Goal: Task Accomplishment & Management: Use online tool/utility

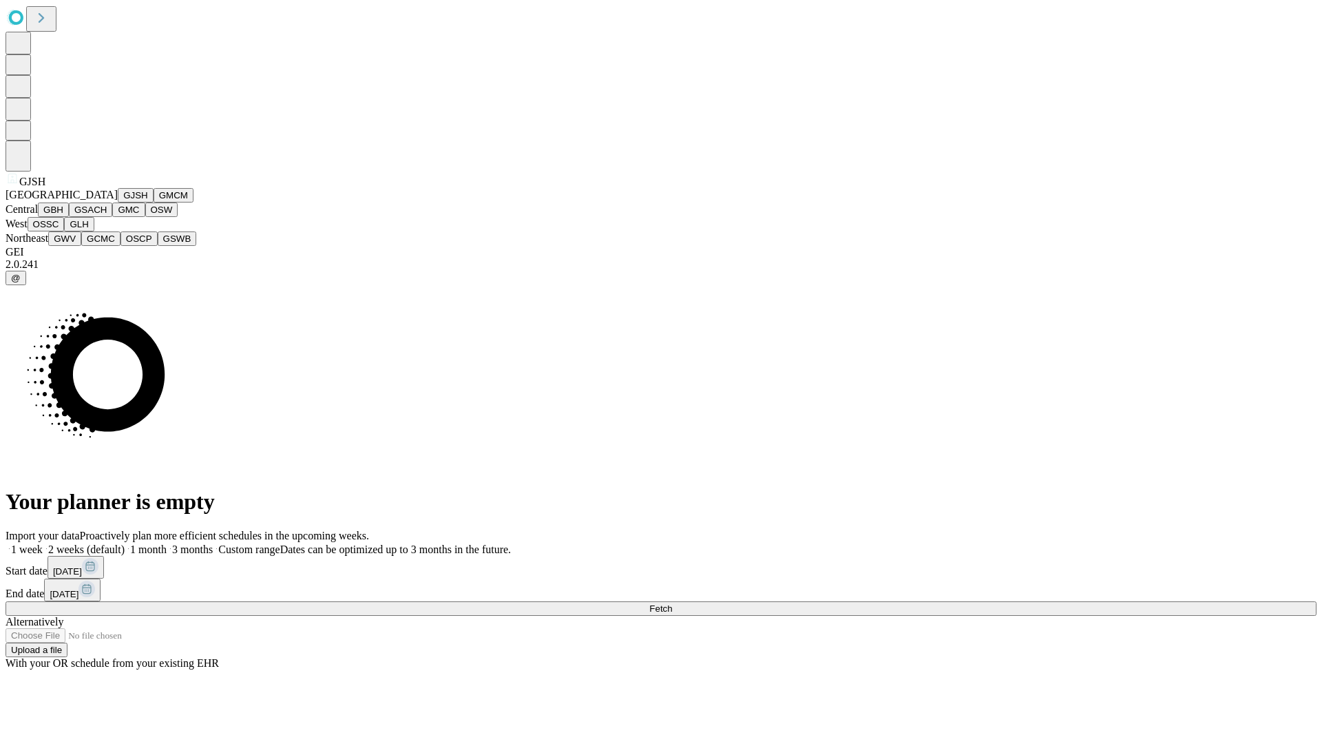
click at [118, 203] on button "GJSH" at bounding box center [136, 195] width 36 height 14
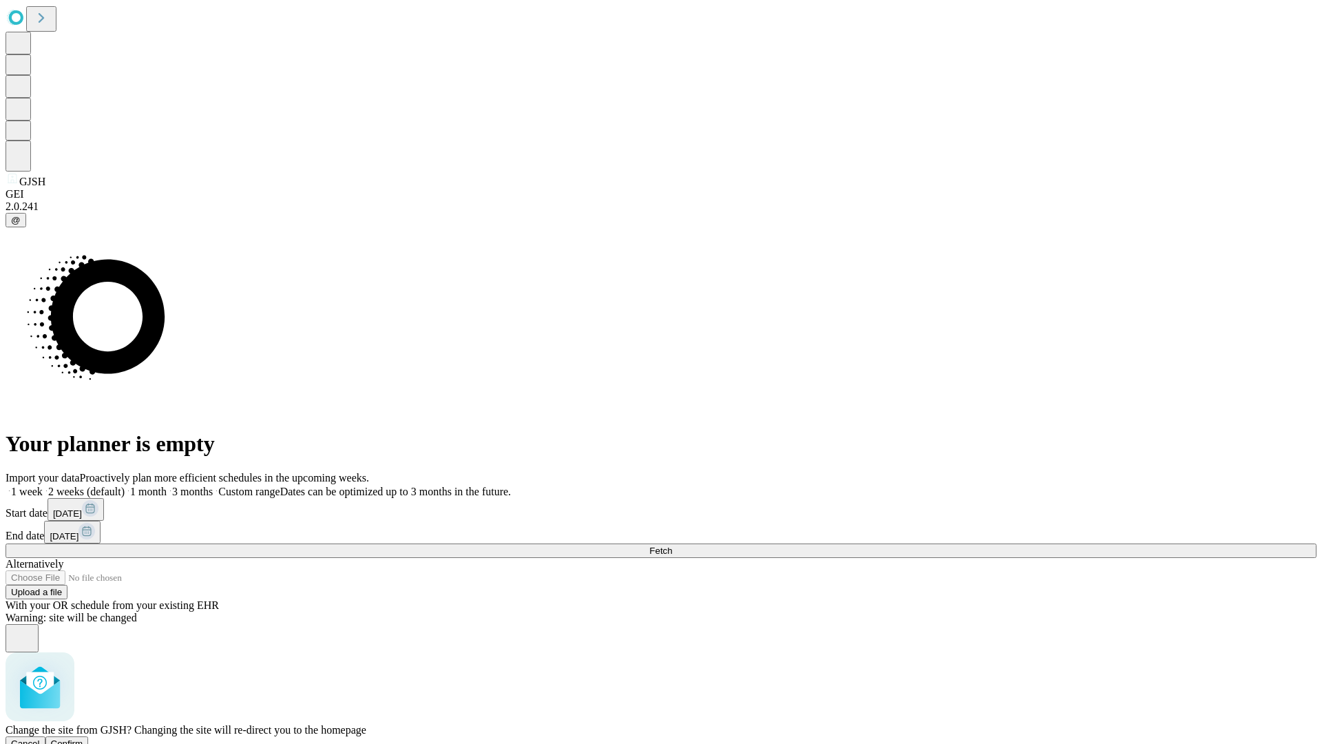
click at [83, 738] on span "Confirm" at bounding box center [67, 743] width 32 height 10
click at [125, 486] on label "2 weeks (default)" at bounding box center [84, 492] width 82 height 12
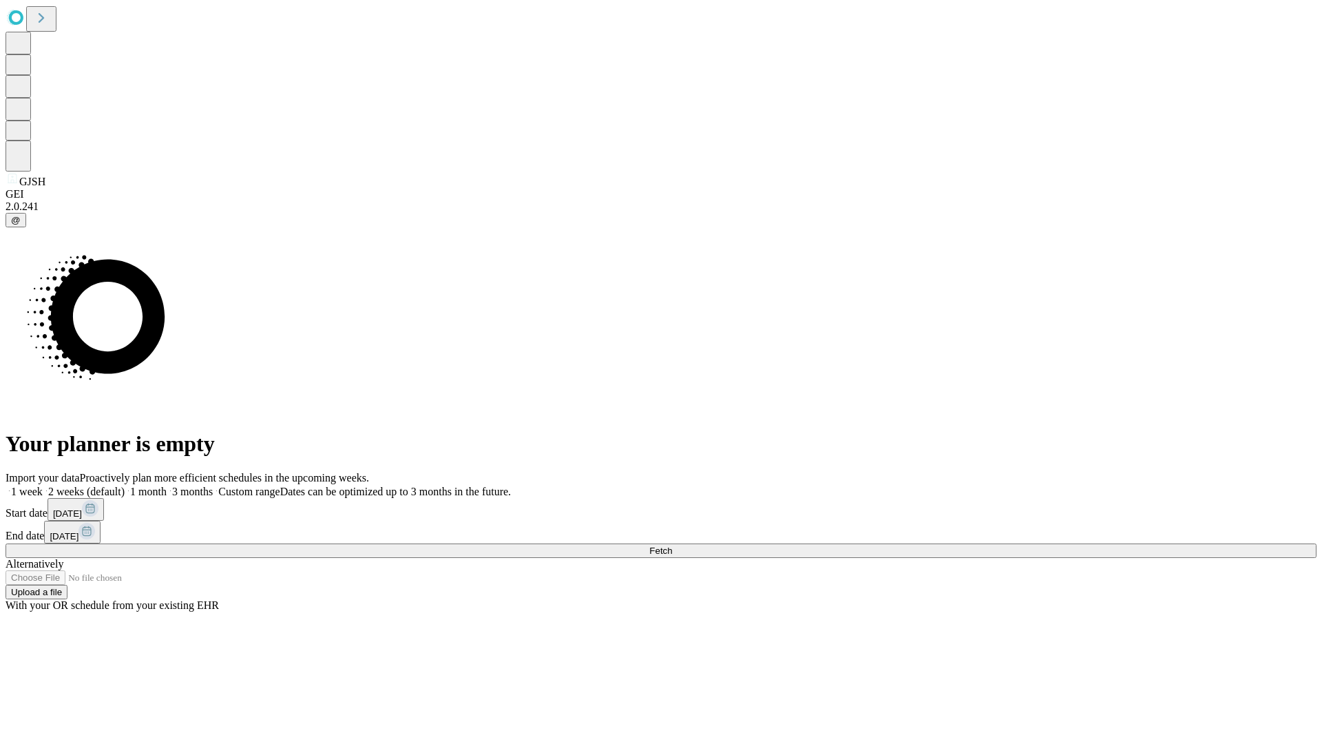
click at [672, 546] on span "Fetch" at bounding box center [661, 551] width 23 height 10
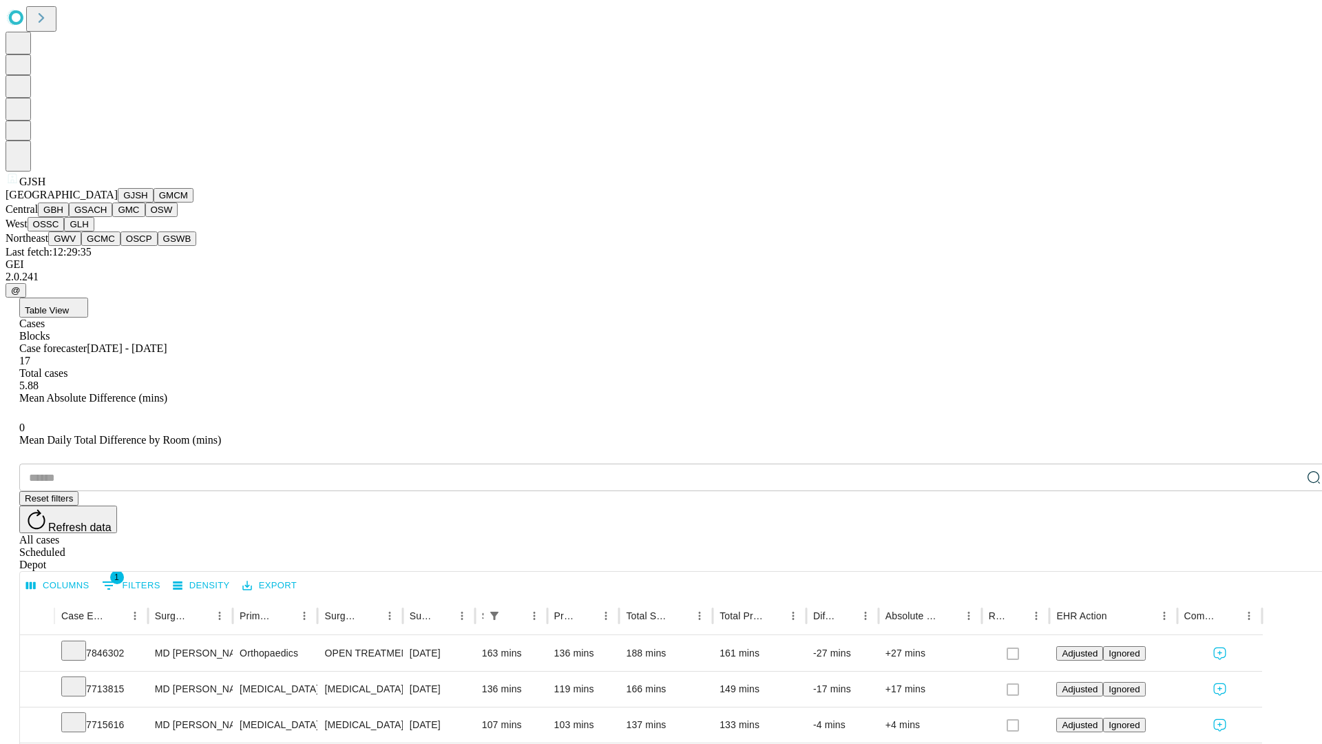
click at [154, 203] on button "GMCM" at bounding box center [174, 195] width 40 height 14
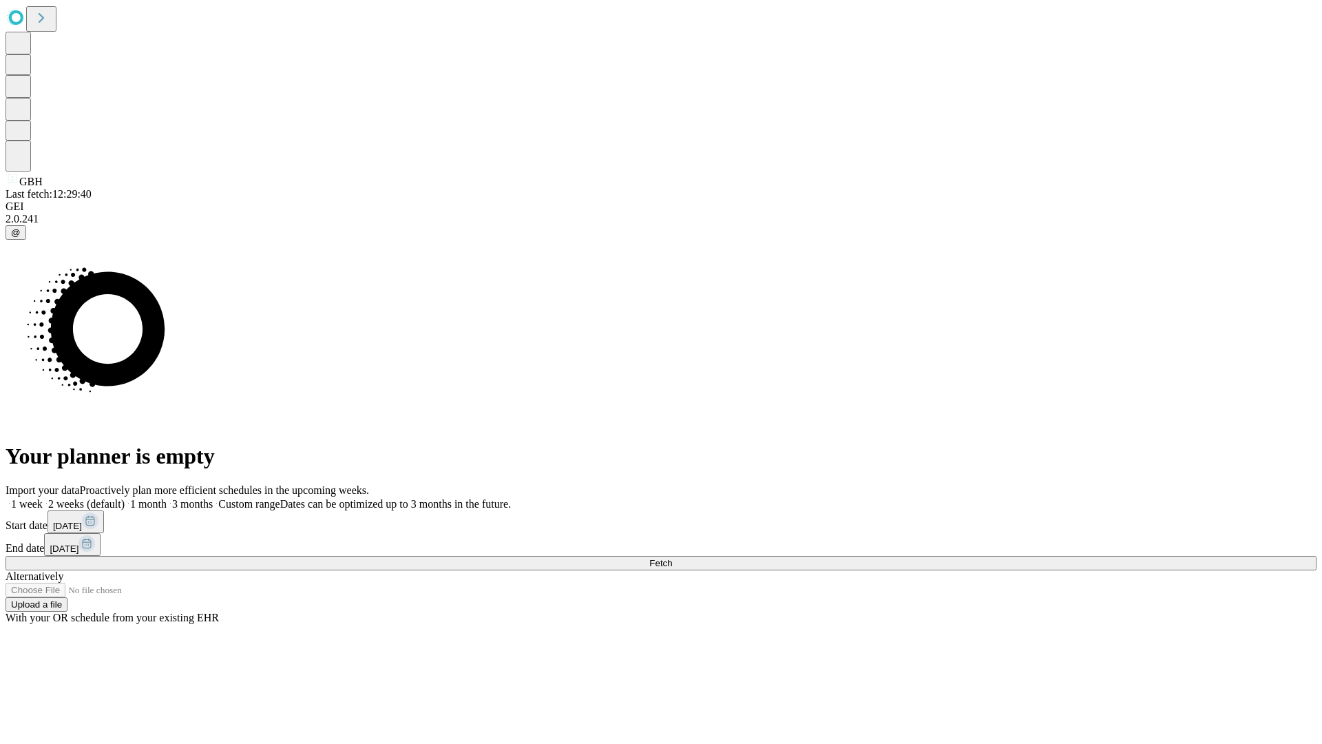
click at [125, 498] on label "2 weeks (default)" at bounding box center [84, 504] width 82 height 12
click at [672, 558] on span "Fetch" at bounding box center [661, 563] width 23 height 10
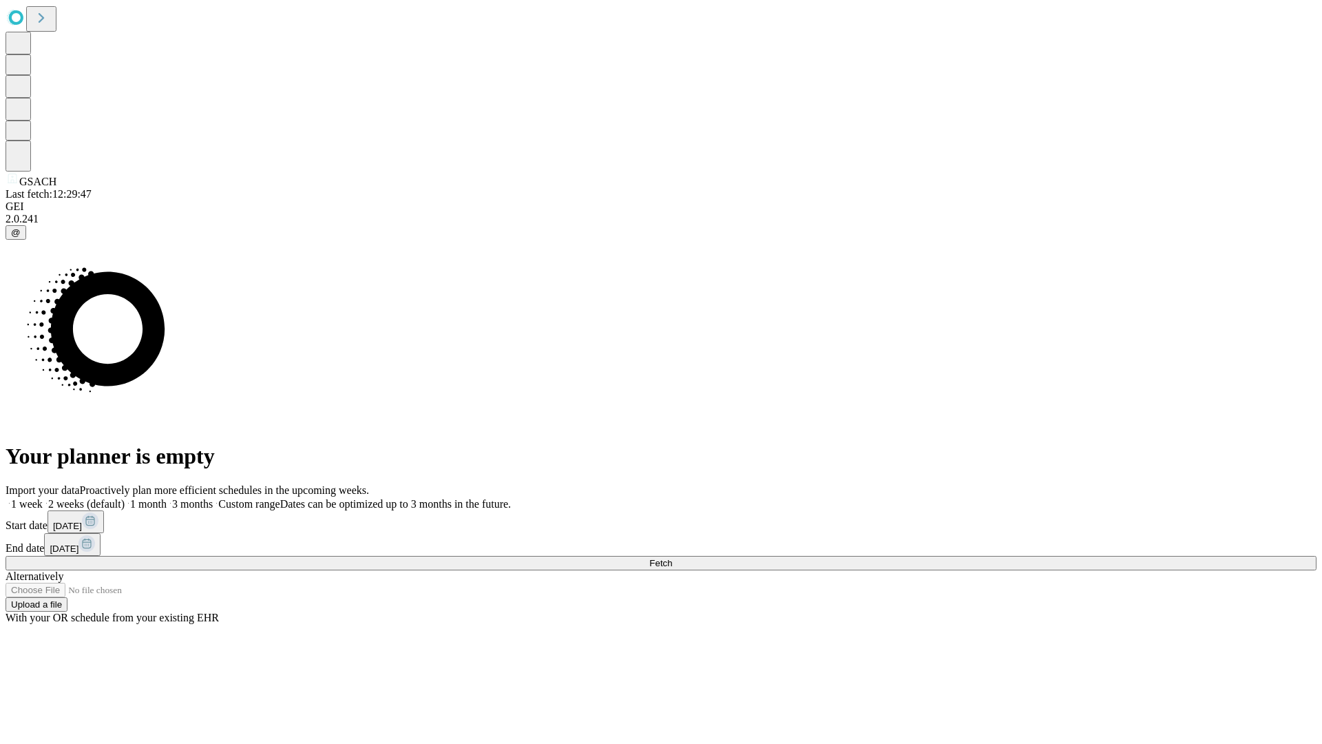
click at [672, 558] on span "Fetch" at bounding box center [661, 563] width 23 height 10
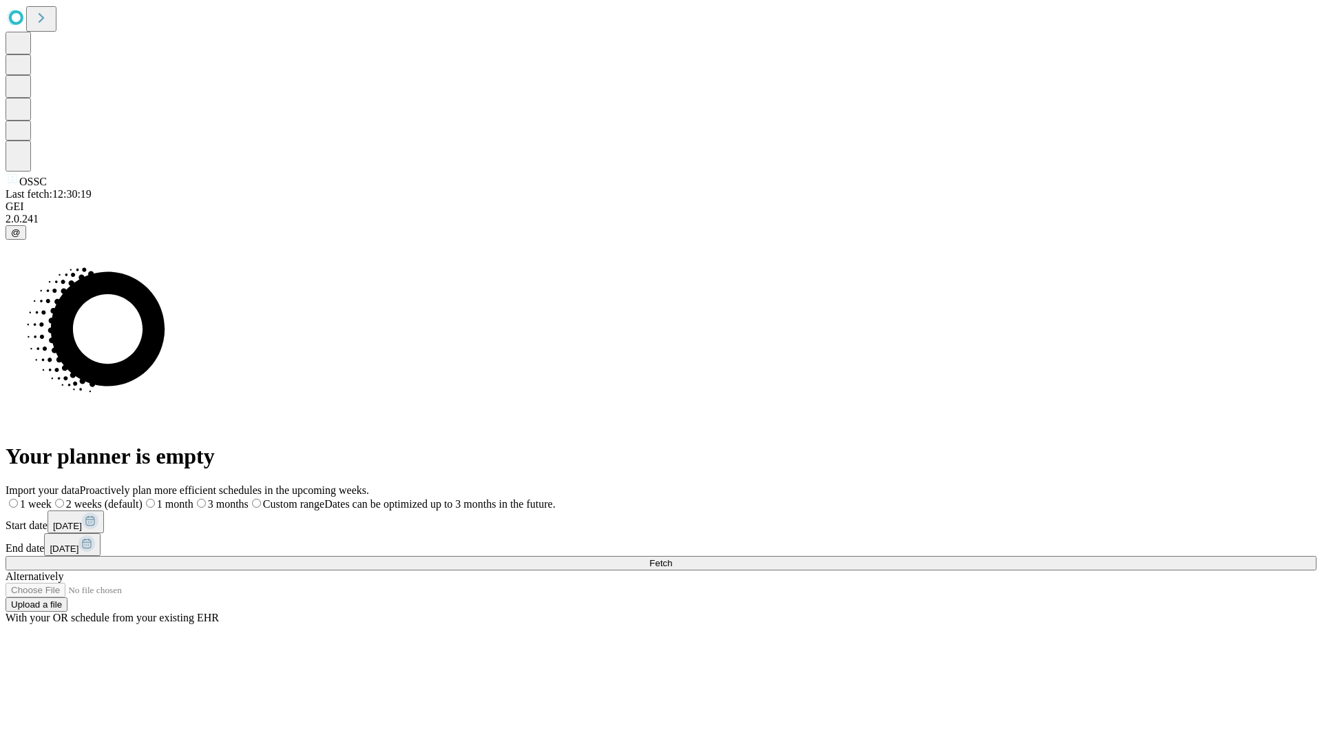
click at [143, 498] on label "2 weeks (default)" at bounding box center [97, 504] width 91 height 12
click at [672, 558] on span "Fetch" at bounding box center [661, 563] width 23 height 10
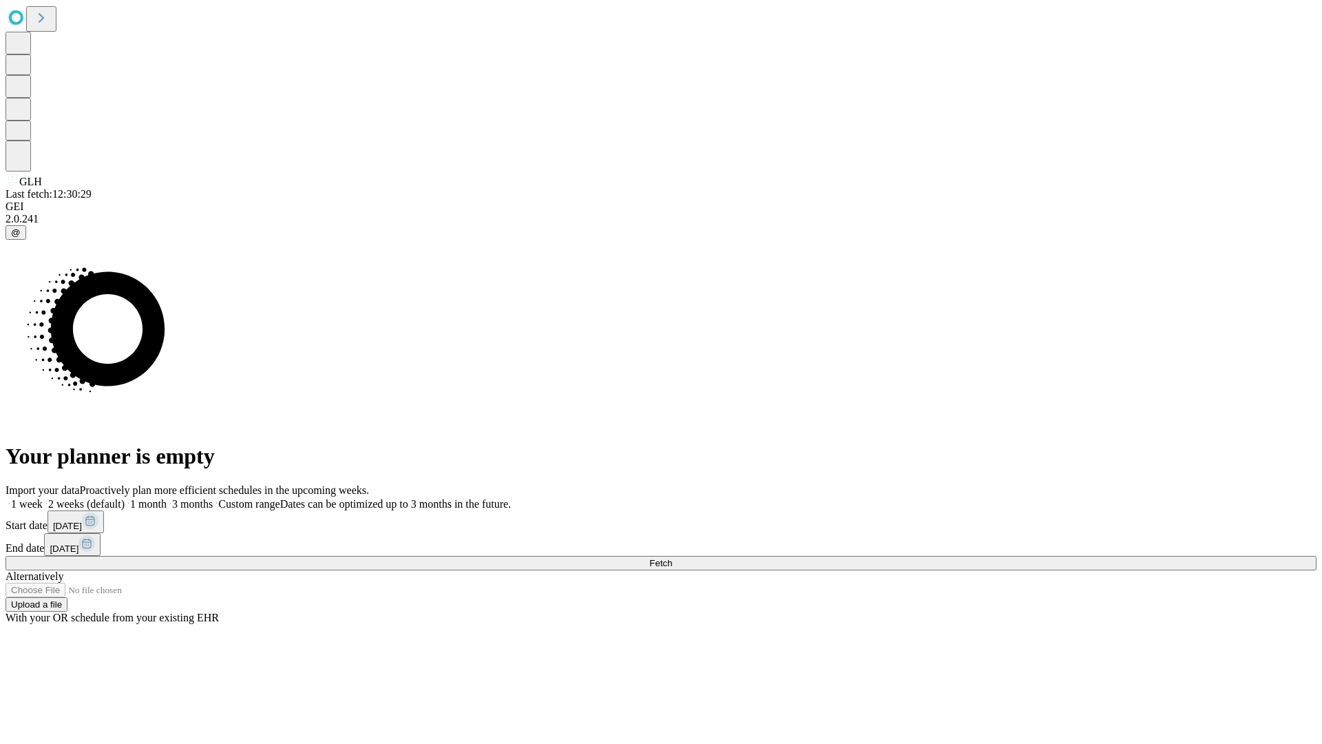
click at [125, 498] on label "2 weeks (default)" at bounding box center [84, 504] width 82 height 12
click at [672, 558] on span "Fetch" at bounding box center [661, 563] width 23 height 10
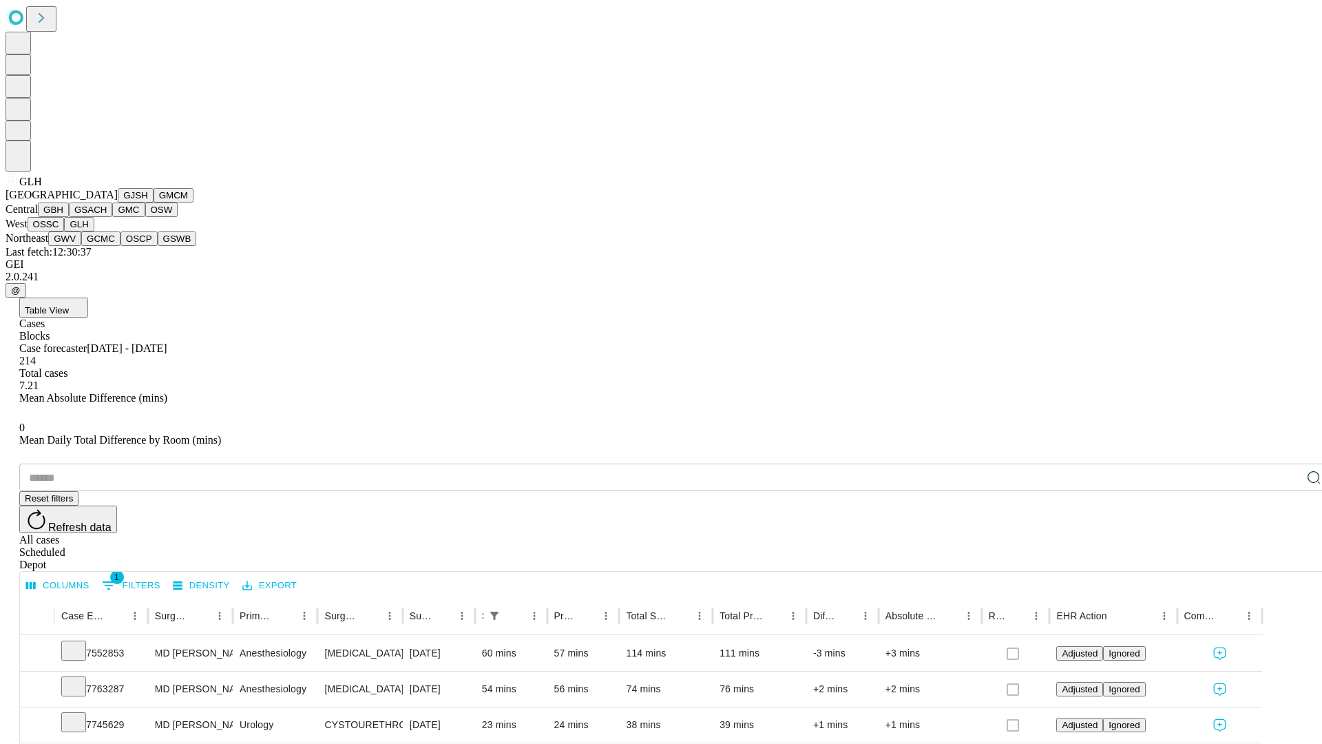
click at [81, 246] on button "GWV" at bounding box center [64, 238] width 33 height 14
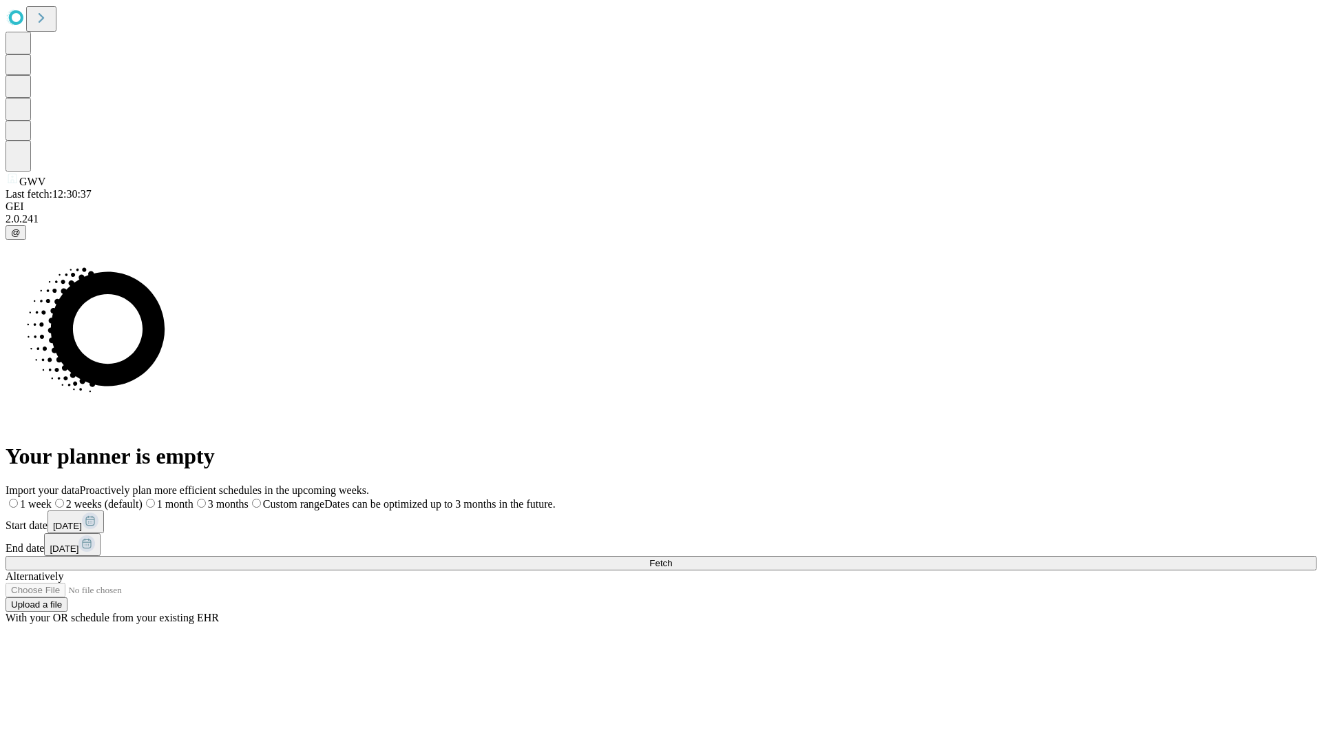
click at [143, 498] on label "2 weeks (default)" at bounding box center [97, 504] width 91 height 12
click at [672, 558] on span "Fetch" at bounding box center [661, 563] width 23 height 10
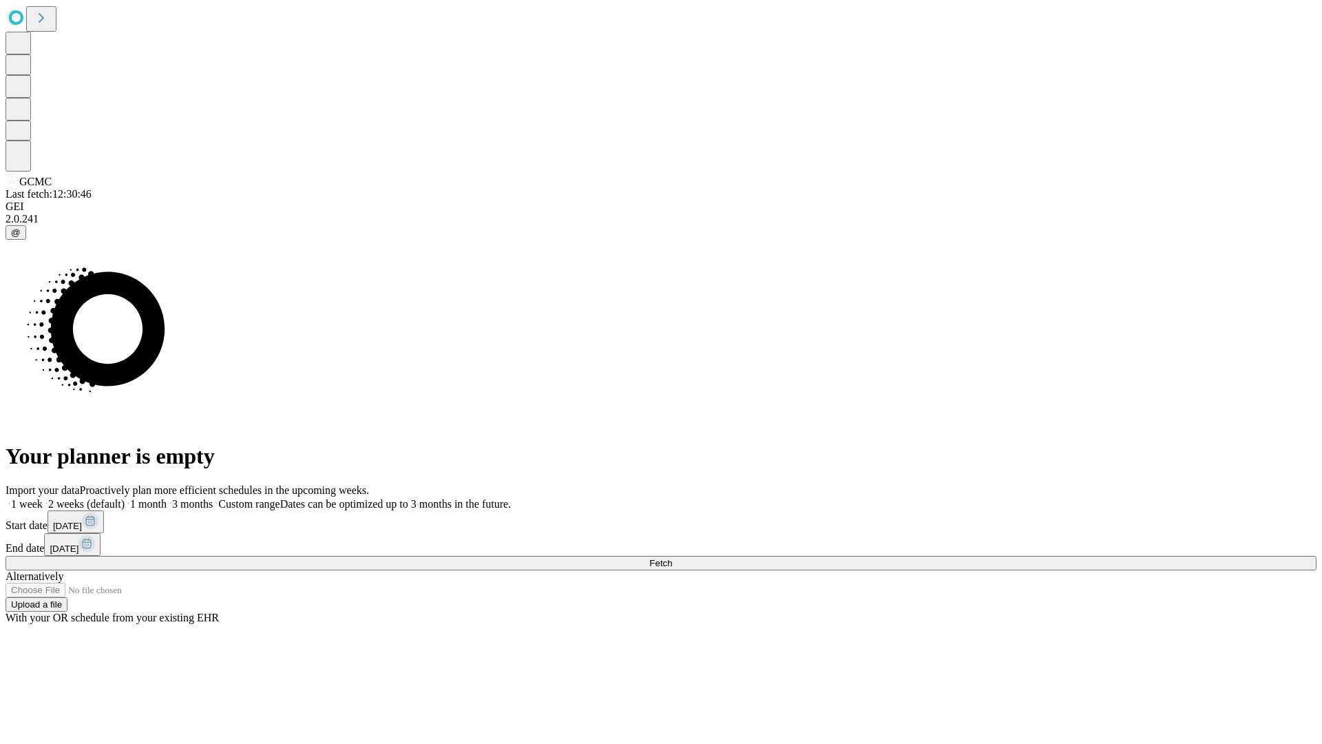
click at [125, 498] on label "2 weeks (default)" at bounding box center [84, 504] width 82 height 12
click at [672, 558] on span "Fetch" at bounding box center [661, 563] width 23 height 10
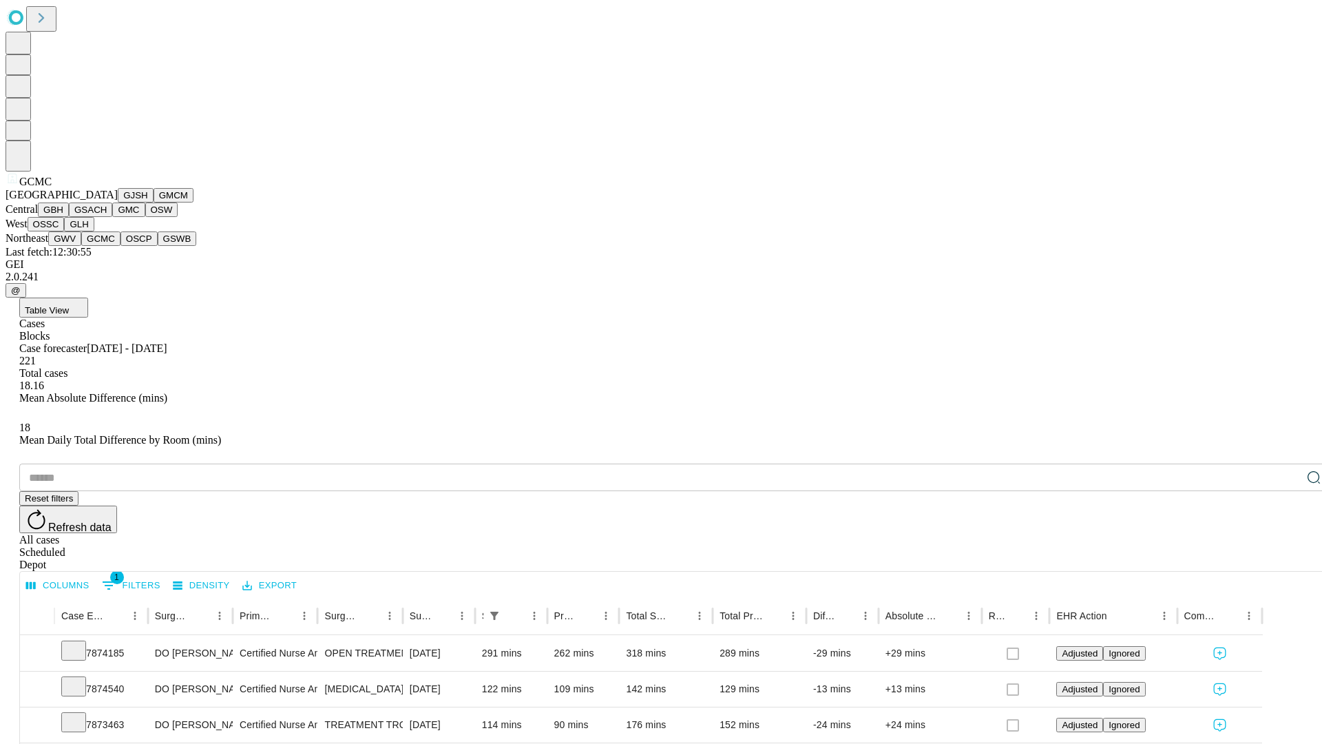
click at [121, 246] on button "OSCP" at bounding box center [139, 238] width 37 height 14
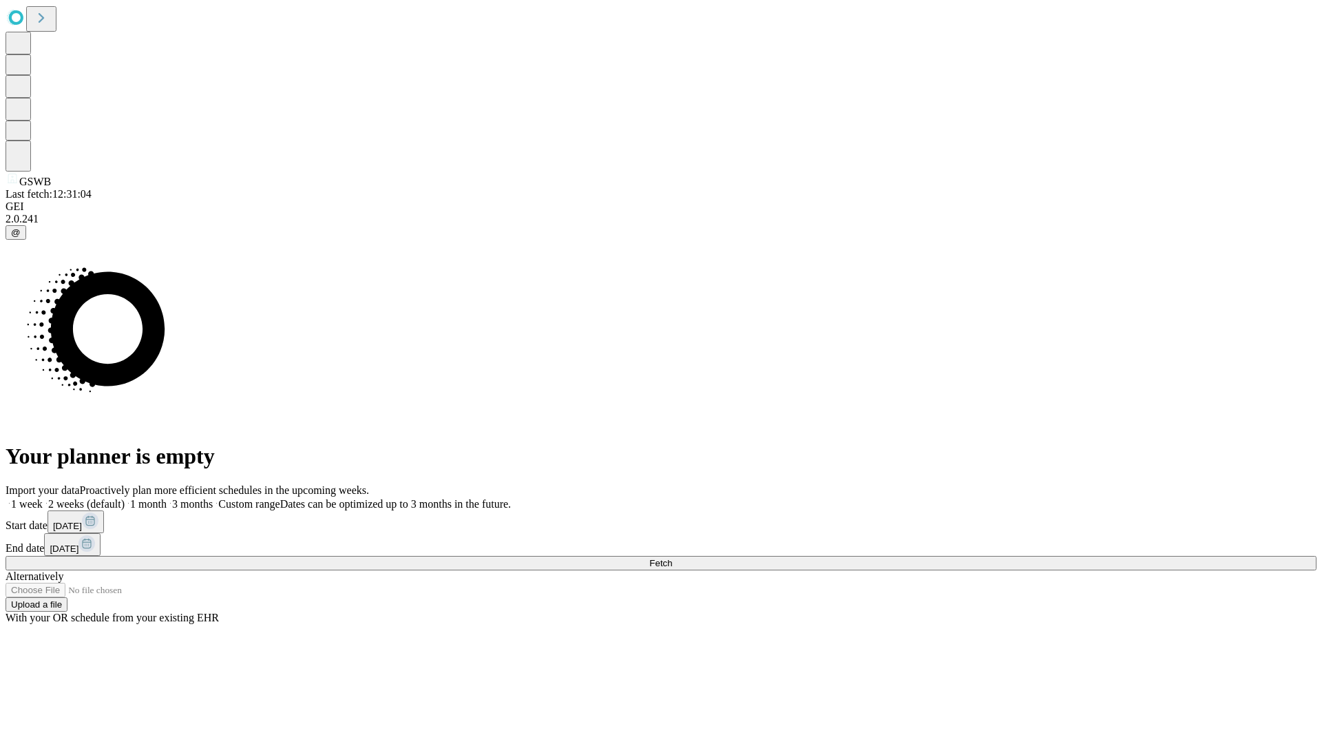
click at [125, 498] on label "2 weeks (default)" at bounding box center [84, 504] width 82 height 12
click at [672, 558] on span "Fetch" at bounding box center [661, 563] width 23 height 10
